Goal: Information Seeking & Learning: Learn about a topic

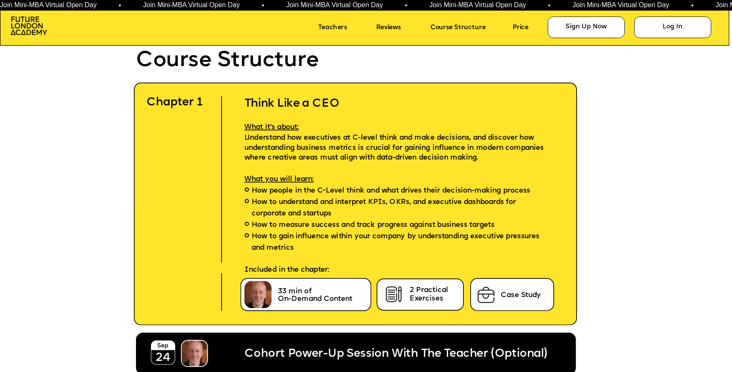
scroll to position [2271, 0]
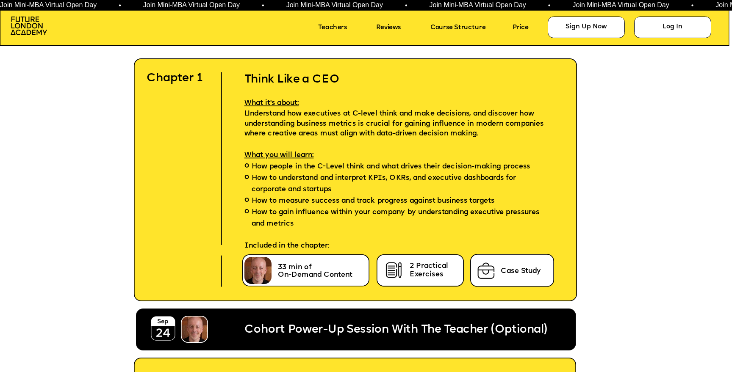
scroll to position [2286, 0]
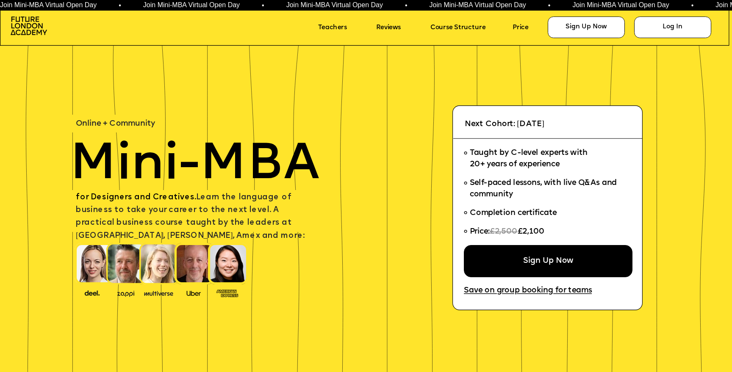
scroll to position [2286, 0]
